Goal: Information Seeking & Learning: Learn about a topic

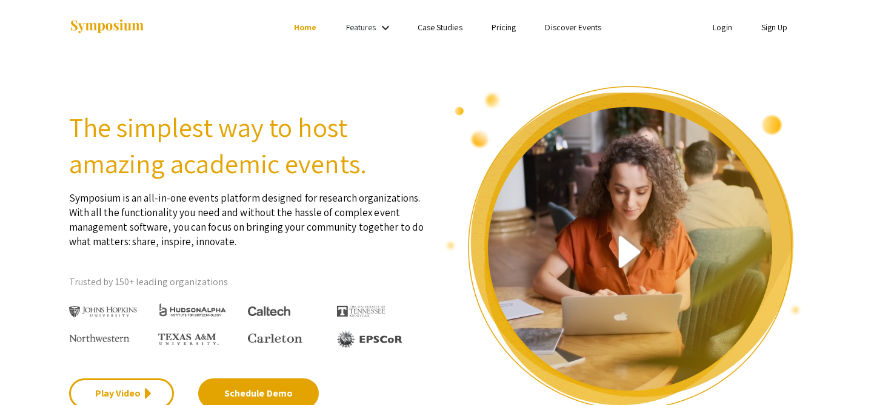
click at [507, 26] on link "Pricing" at bounding box center [504, 27] width 25 height 11
click at [505, 25] on link "Pricing" at bounding box center [504, 27] width 25 height 11
click at [505, 27] on link "Pricing" at bounding box center [504, 27] width 25 height 11
click at [505, 23] on link "Pricing" at bounding box center [504, 27] width 25 height 11
click at [501, 26] on link "Pricing" at bounding box center [504, 27] width 25 height 11
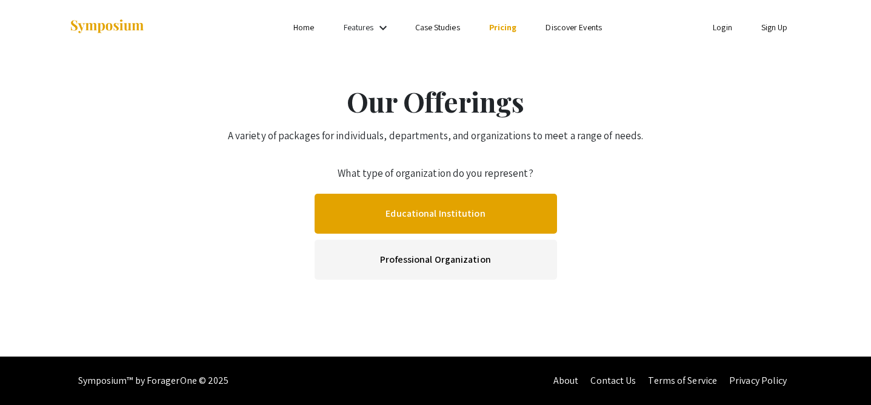
click at [459, 219] on link "Educational Institution" at bounding box center [436, 214] width 242 height 40
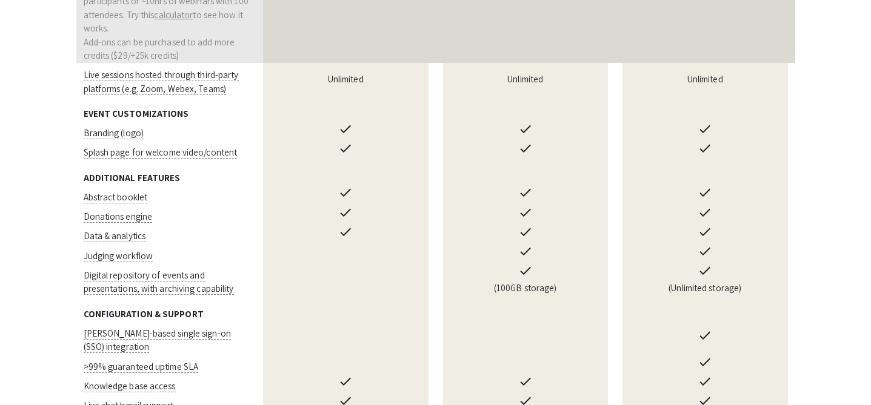
scroll to position [916, 0]
